Goal: Find specific page/section

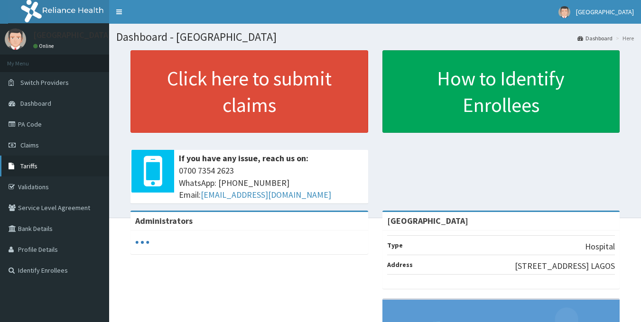
click at [28, 169] on span "Tariffs" at bounding box center [28, 166] width 17 height 9
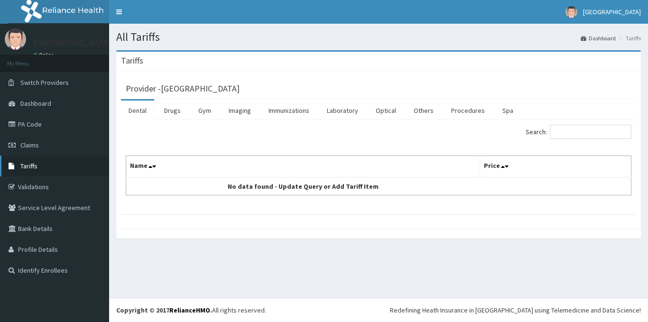
click at [31, 167] on span "Tariffs" at bounding box center [28, 166] width 17 height 9
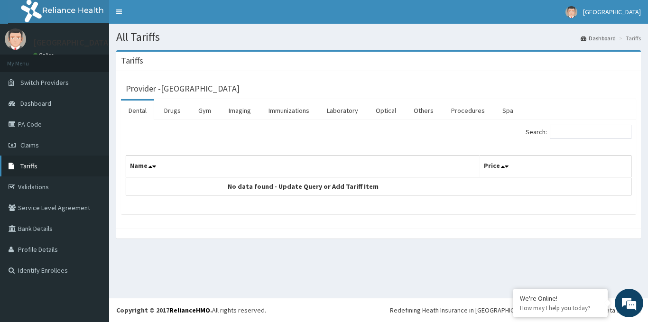
click at [20, 165] on span "Tariffs" at bounding box center [28, 166] width 17 height 9
click at [582, 131] on input "Search:" at bounding box center [591, 132] width 82 height 14
click at [29, 187] on link "Validations" at bounding box center [54, 187] width 109 height 21
